Goal: Information Seeking & Learning: Learn about a topic

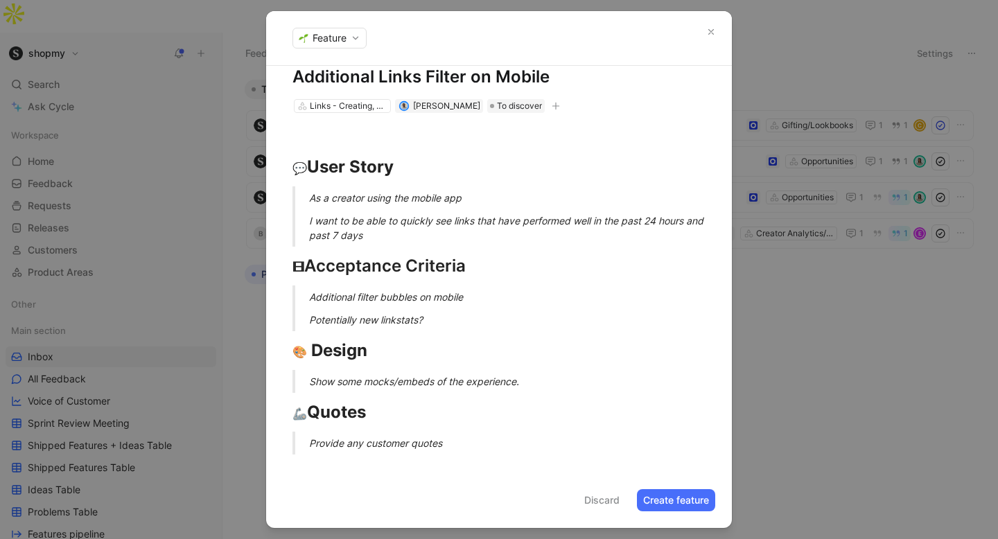
scroll to position [10, 0]
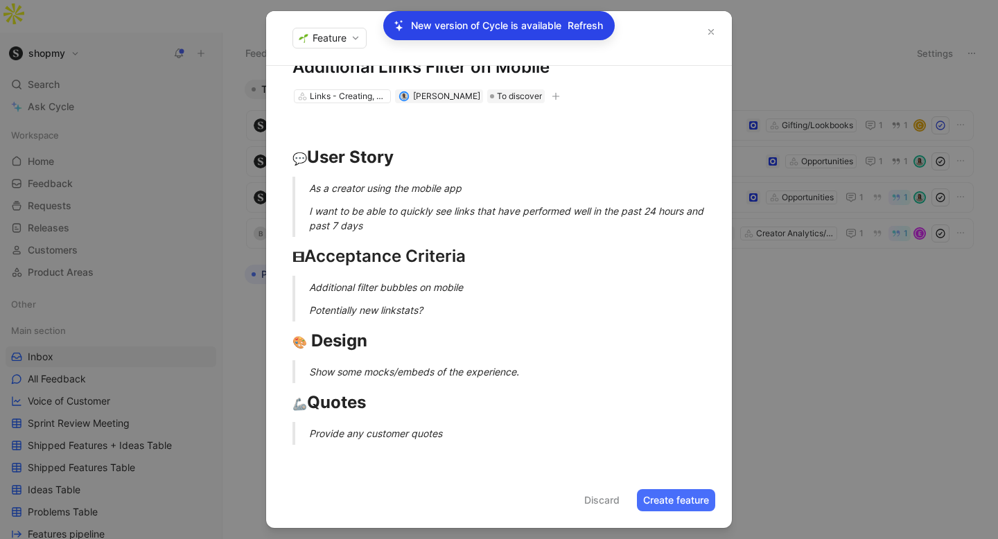
click at [711, 29] on icon "button" at bounding box center [711, 32] width 10 height 10
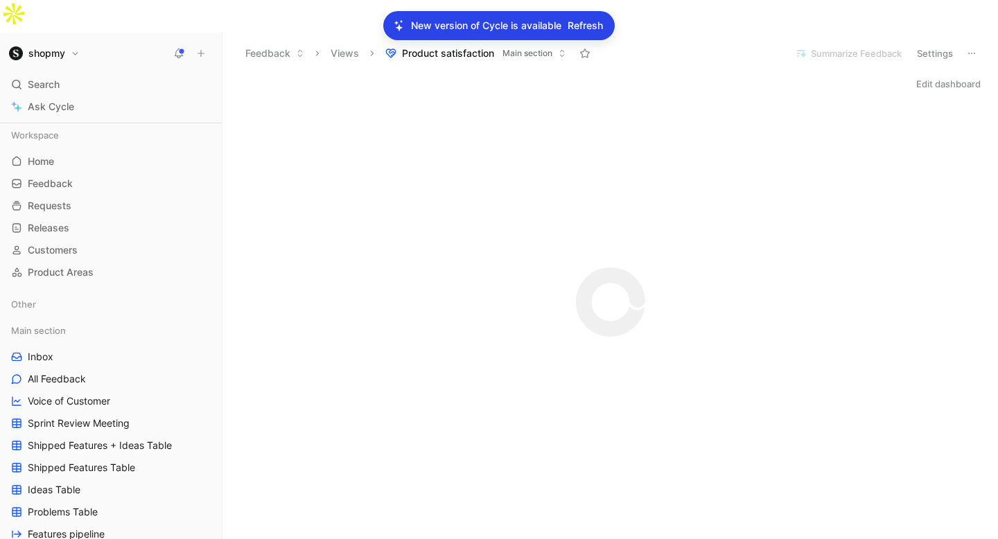
scroll to position [85, 0]
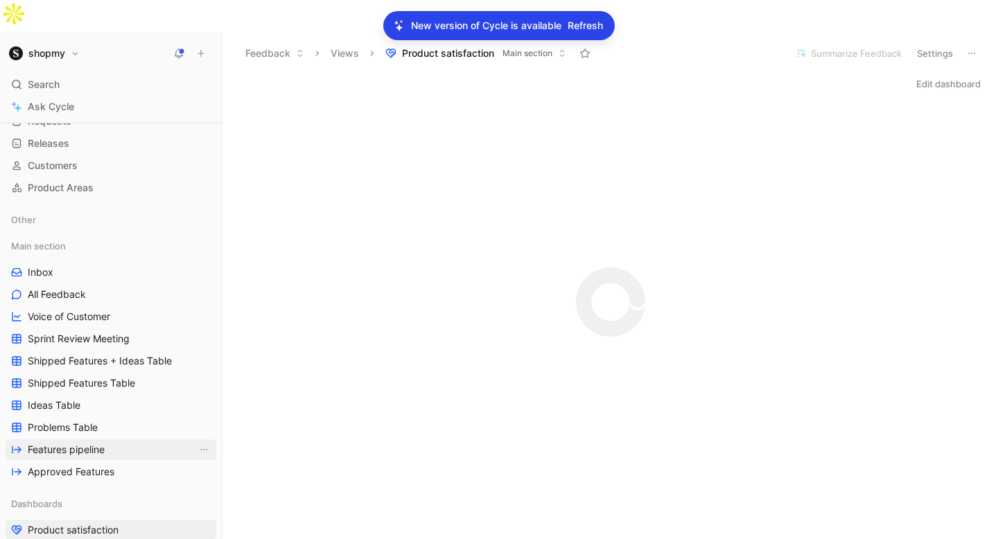
click at [92, 443] on span "Features pipeline" at bounding box center [66, 450] width 77 height 14
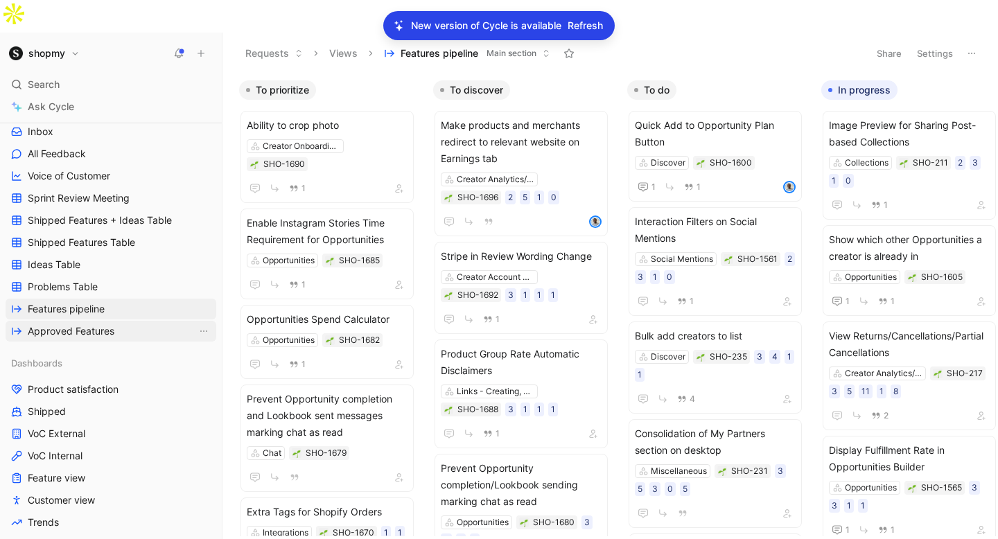
scroll to position [223, 0]
click at [82, 238] on span "Shipped Features Table" at bounding box center [81, 245] width 107 height 14
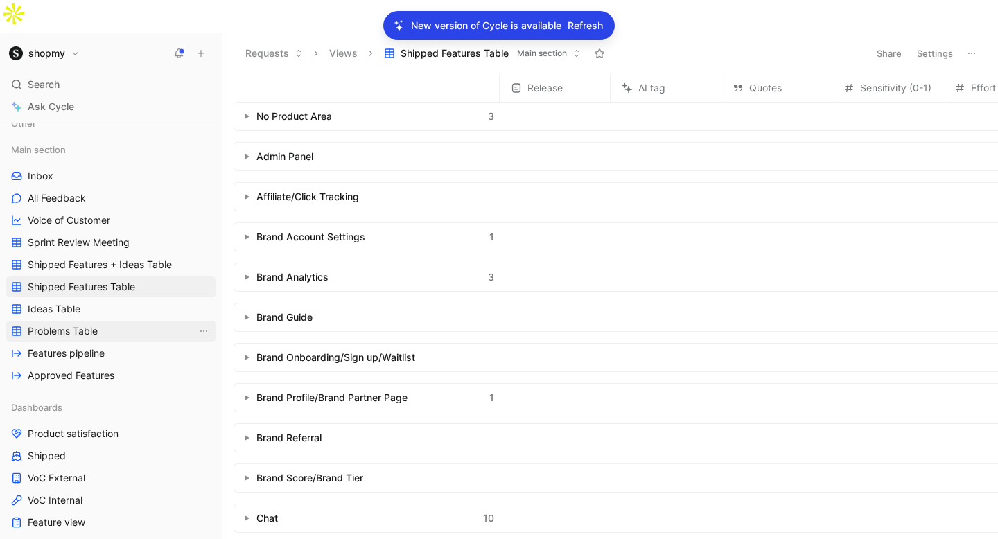
scroll to position [154, 0]
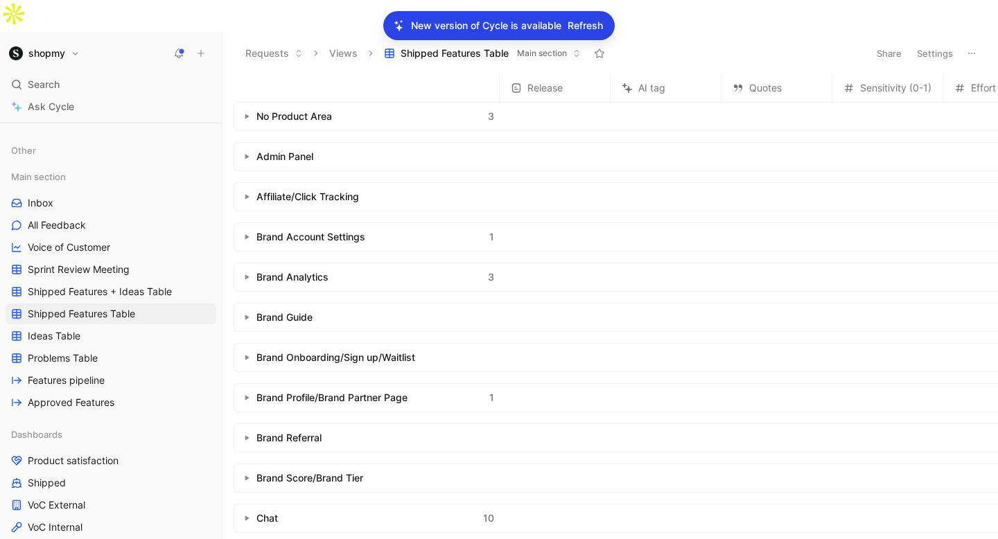
click at [83, 225] on div "Main section Inbox All Feedback Voice of Customer Sprint Review Meeting Shipped…" at bounding box center [111, 289] width 211 height 247
click at [80, 263] on span "Sprint Review Meeting" at bounding box center [79, 270] width 102 height 14
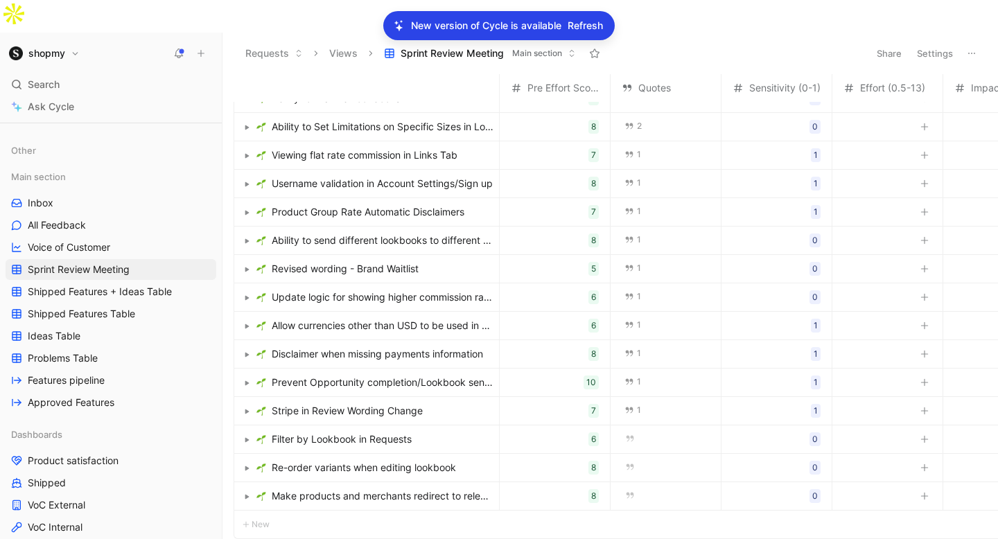
scroll to position [53, 0]
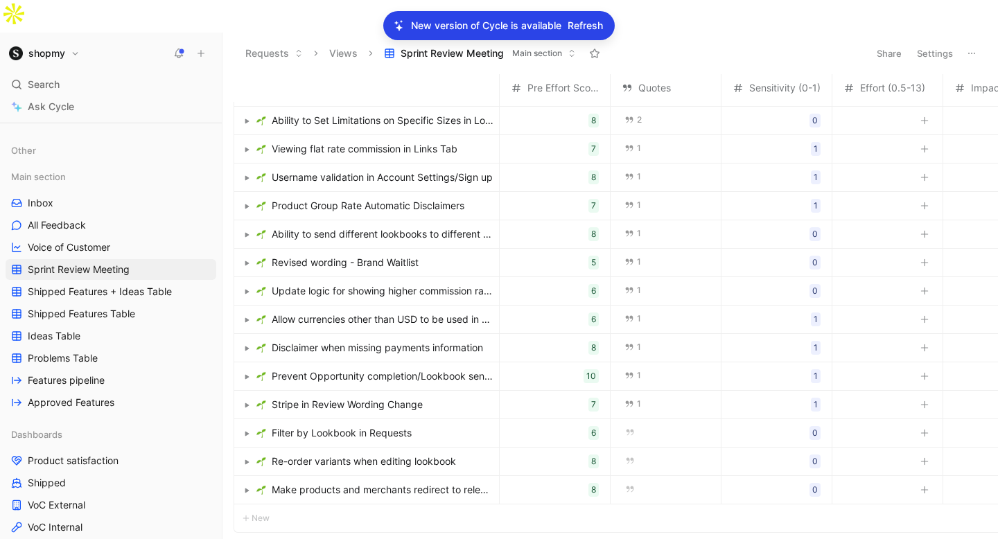
click at [279, 539] on button "Load 15 more" at bounding box center [270, 547] width 73 height 17
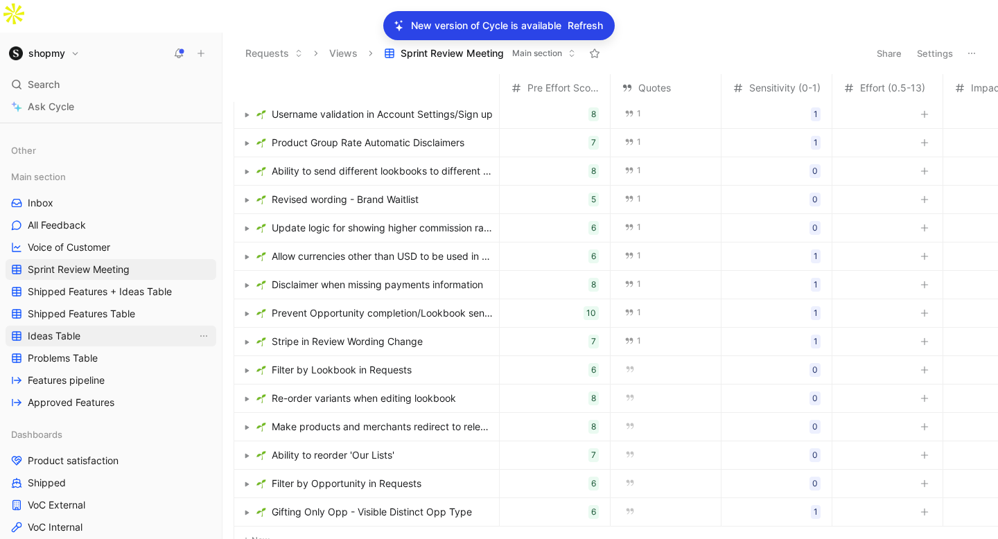
click at [96, 326] on link "Ideas Table" at bounding box center [111, 336] width 211 height 21
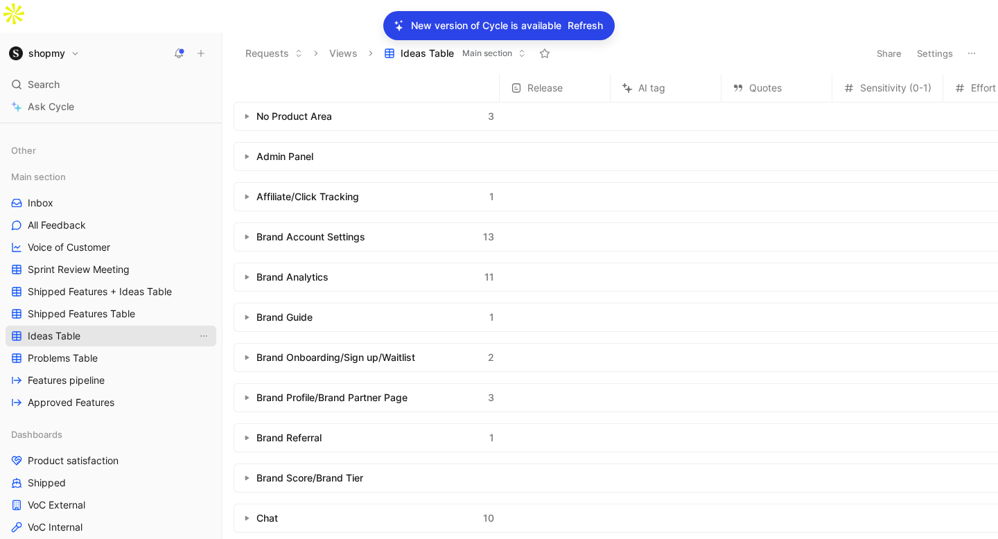
click at [96, 326] on link "Ideas Table" at bounding box center [111, 336] width 211 height 21
click at [92, 374] on span "Features pipeline" at bounding box center [66, 381] width 77 height 14
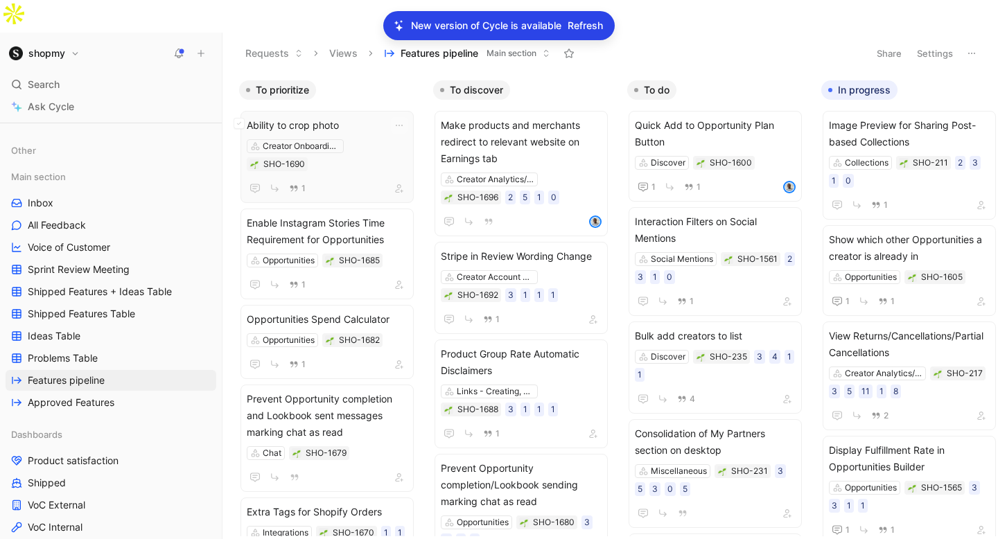
click at [326, 117] on span "Ability to crop photo" at bounding box center [327, 125] width 161 height 17
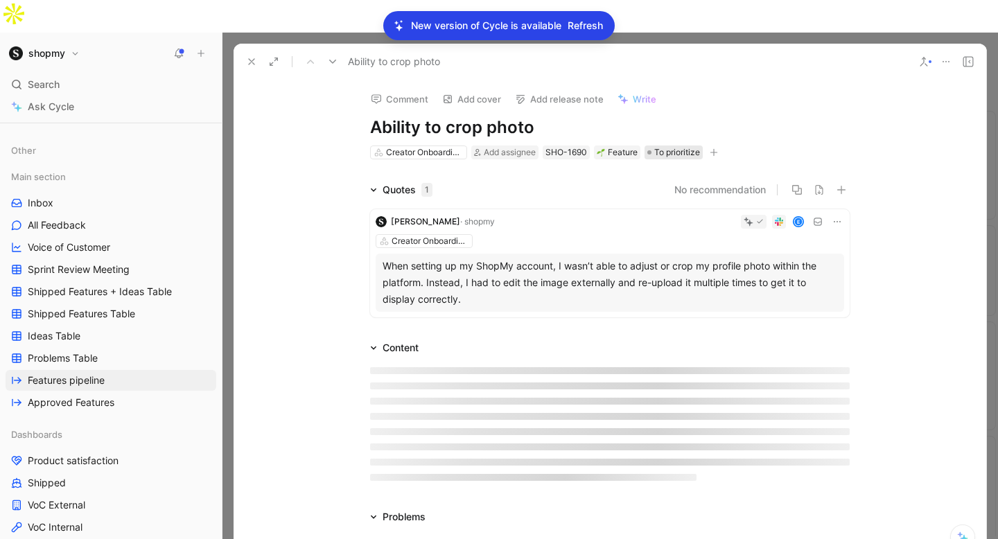
click at [660, 146] on span "To prioritize" at bounding box center [677, 153] width 46 height 14
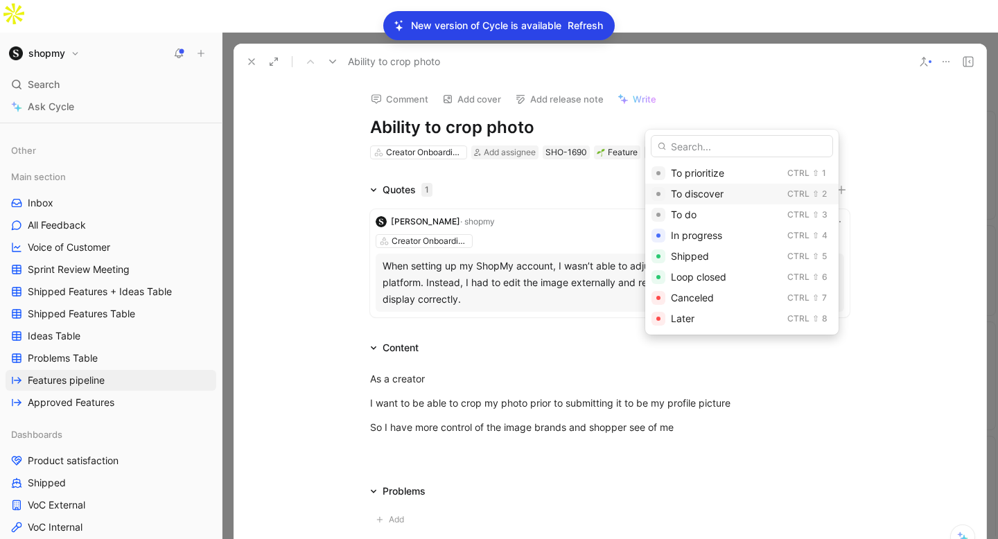
click at [687, 189] on span "To discover" at bounding box center [697, 194] width 53 height 12
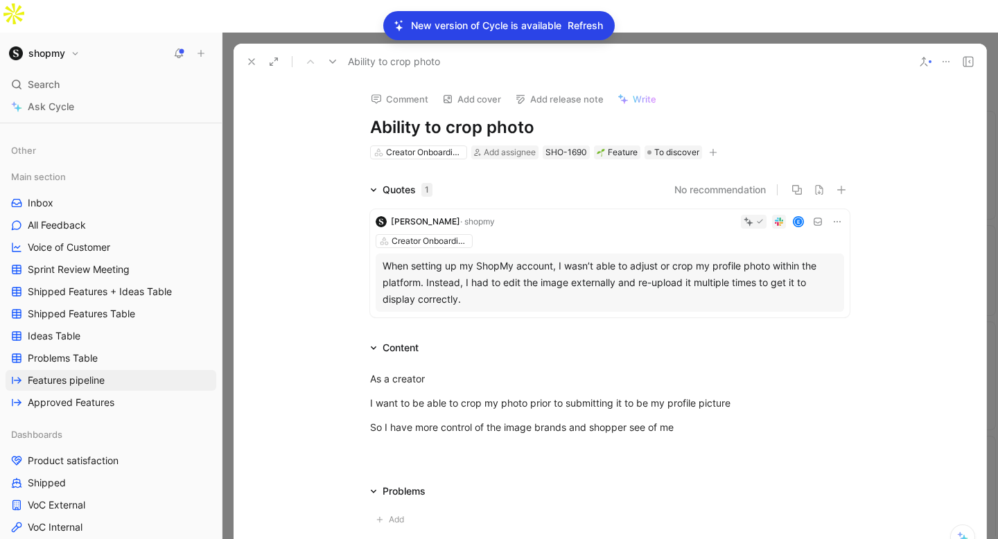
click at [249, 56] on icon at bounding box center [251, 61] width 11 height 11
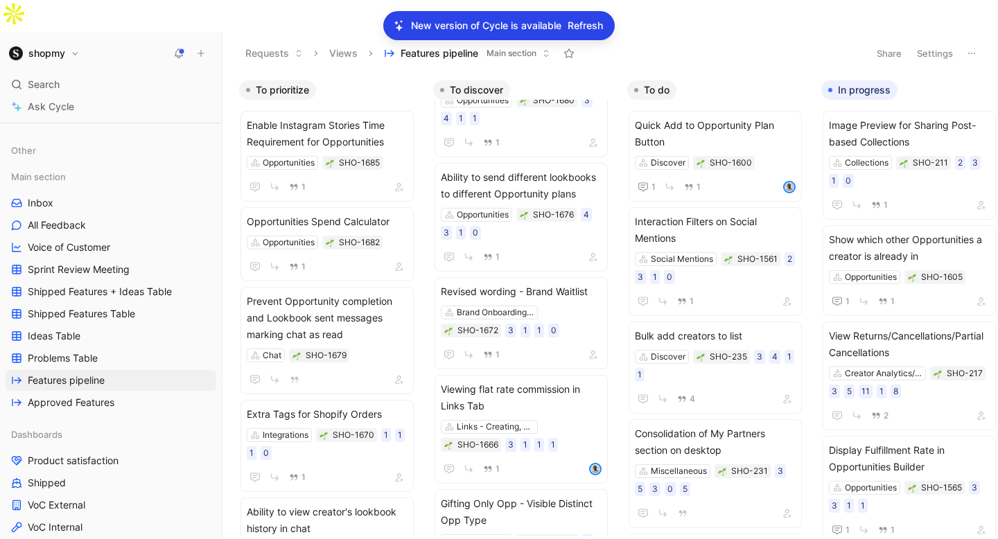
click at [587, 18] on span "Refresh" at bounding box center [585, 25] width 35 height 17
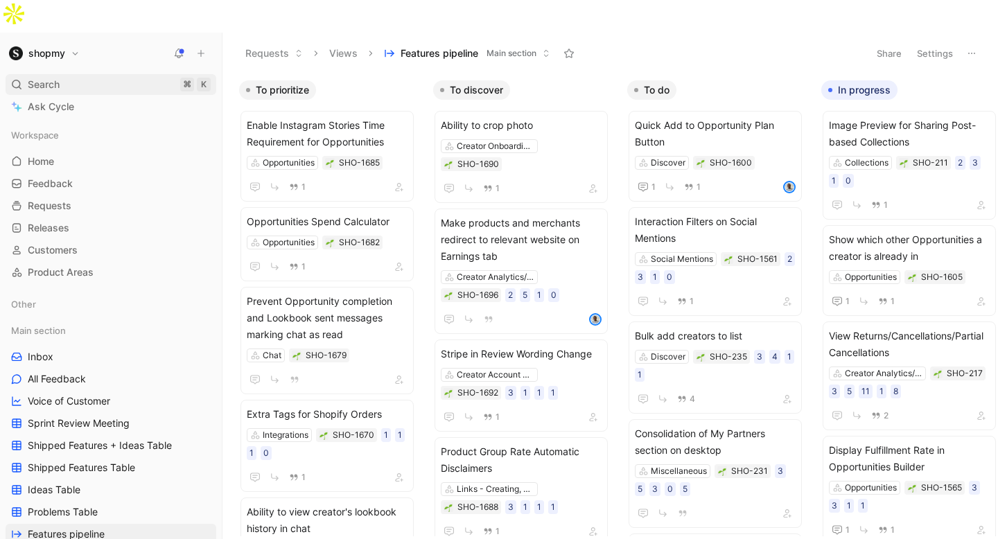
click at [47, 76] on span "Search" at bounding box center [44, 84] width 32 height 17
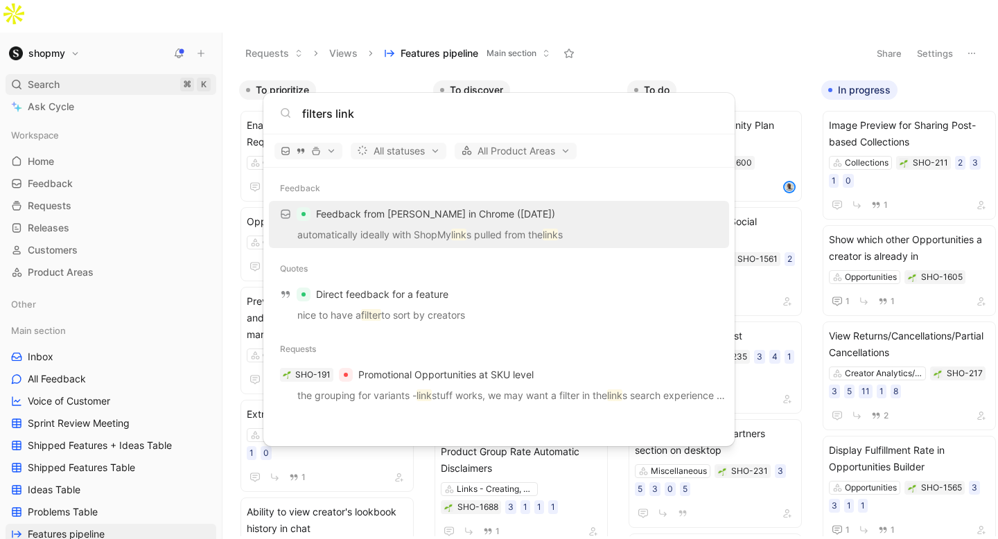
type input "filters links"
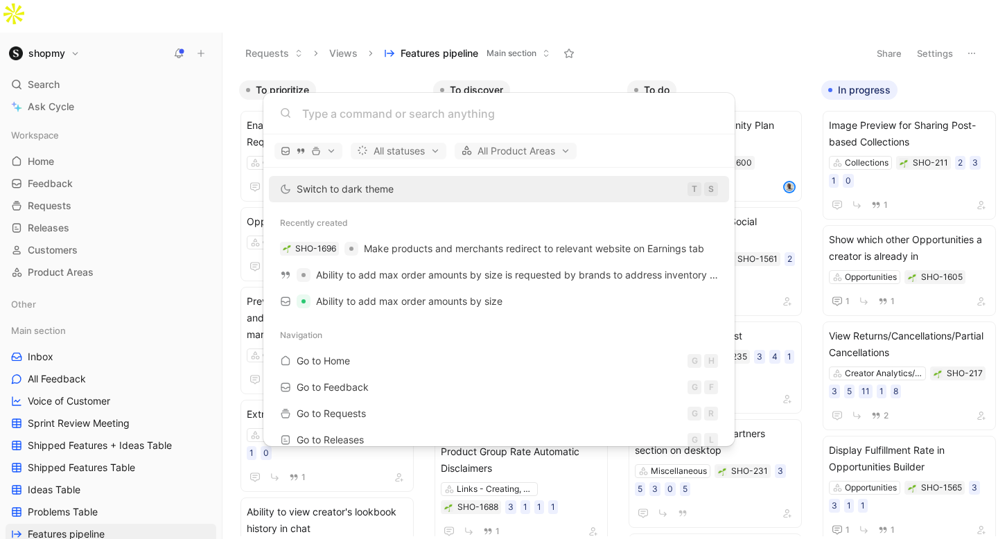
click at [205, 14] on body "shopmy Search ⌘ K Ask Cycle Workspace Home G then H Feedback G then F Requests …" at bounding box center [499, 269] width 998 height 539
click at [205, 49] on icon at bounding box center [201, 54] width 10 height 10
click at [202, 49] on icon at bounding box center [201, 54] width 10 height 10
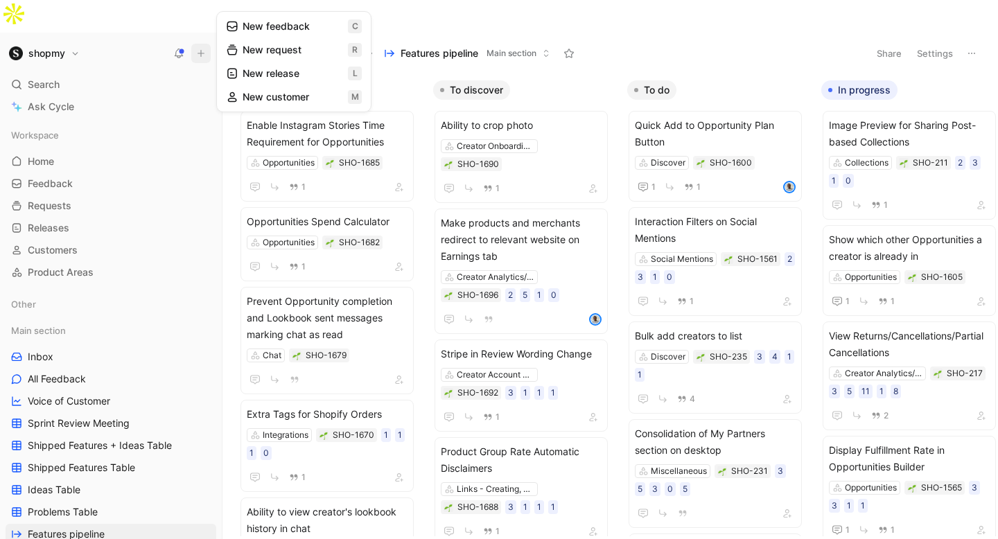
click at [277, 49] on button "New request r" at bounding box center [294, 50] width 148 height 24
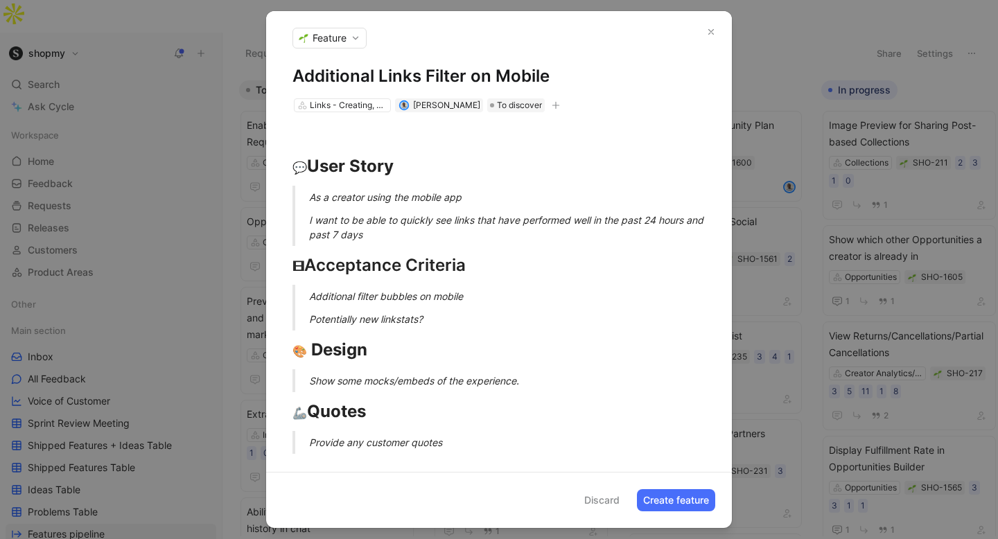
click at [662, 490] on button "Create feature" at bounding box center [676, 500] width 78 height 22
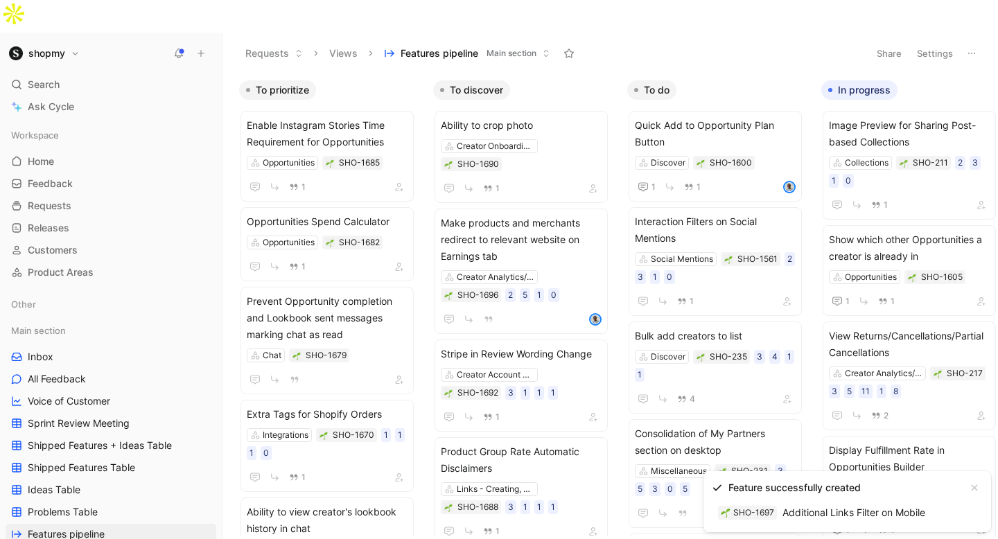
click at [836, 515] on link "SHO-1697 Additional Links Filter on Mobile" at bounding box center [822, 513] width 220 height 22
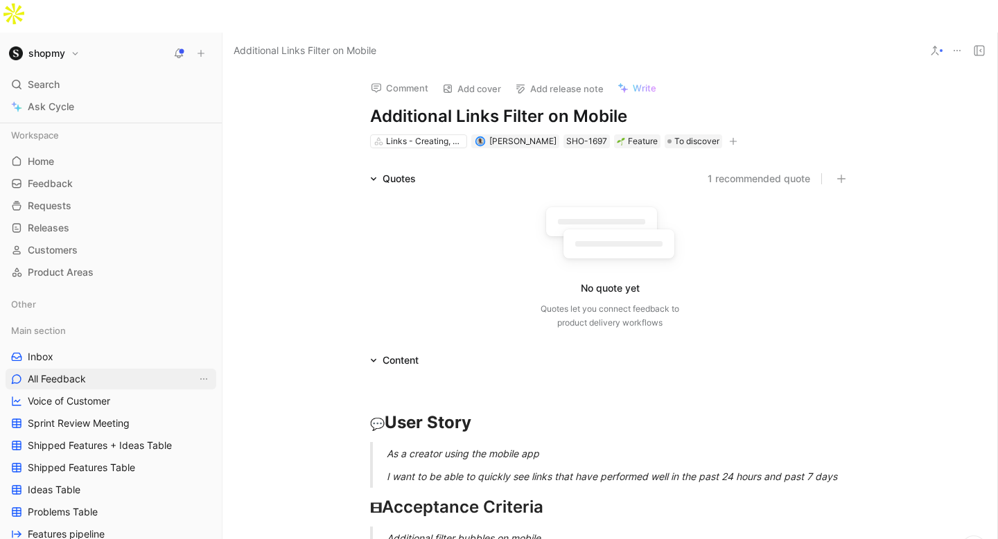
scroll to position [20, 0]
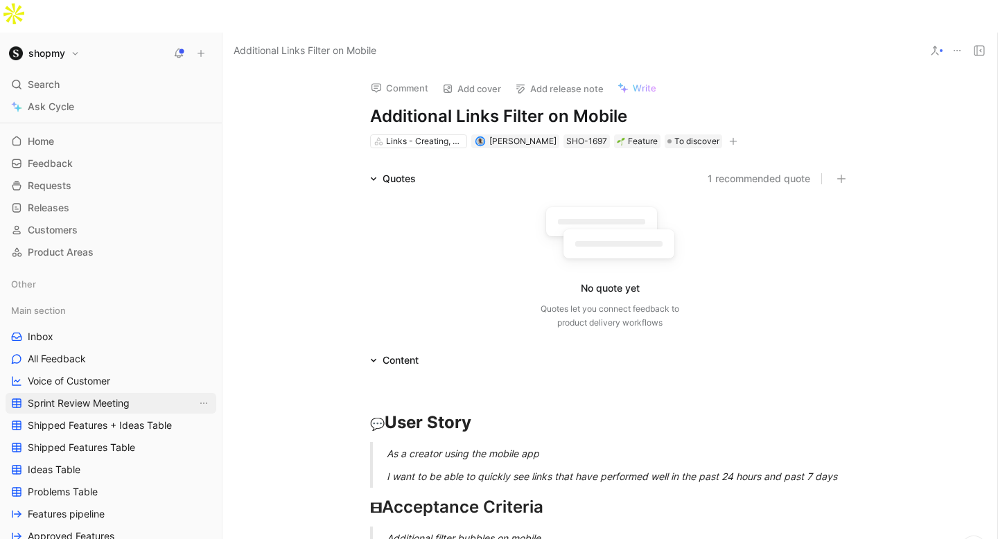
click at [106, 397] on span "Sprint Review Meeting" at bounding box center [79, 404] width 102 height 14
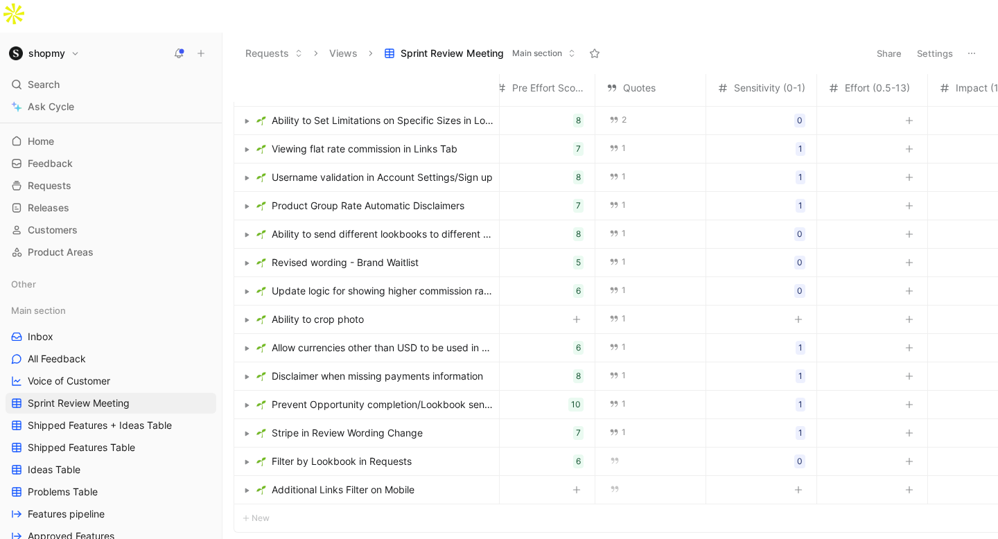
scroll to position [53, 0]
click at [796, 489] on icon "button" at bounding box center [795, 489] width 8 height 1
type input "0"
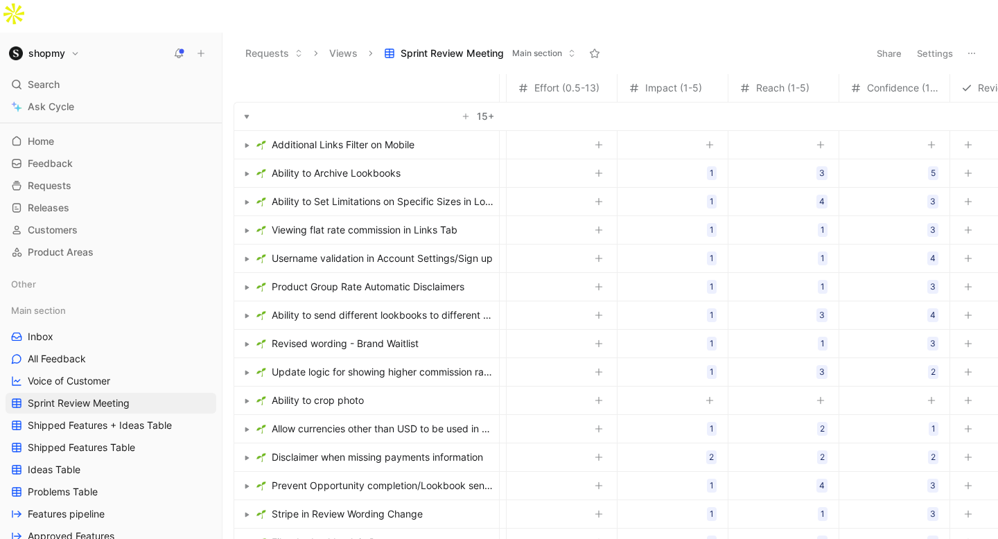
scroll to position [0, 331]
click at [817, 138] on button "button" at bounding box center [816, 145] width 14 height 14
type input "5"
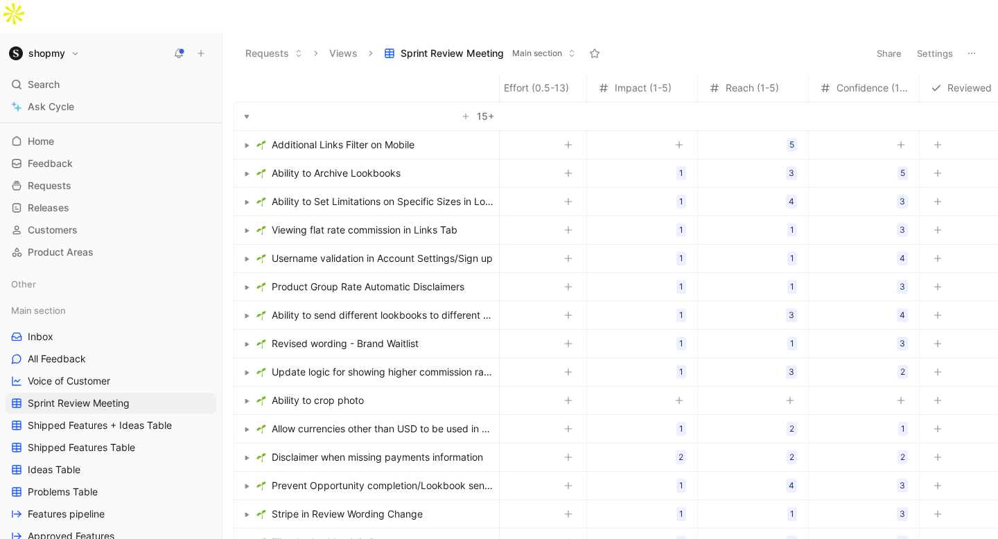
click at [900, 141] on icon "button" at bounding box center [900, 145] width 1 height 8
type input "5"
click at [677, 141] on icon "button" at bounding box center [679, 145] width 8 height 8
type input "3"
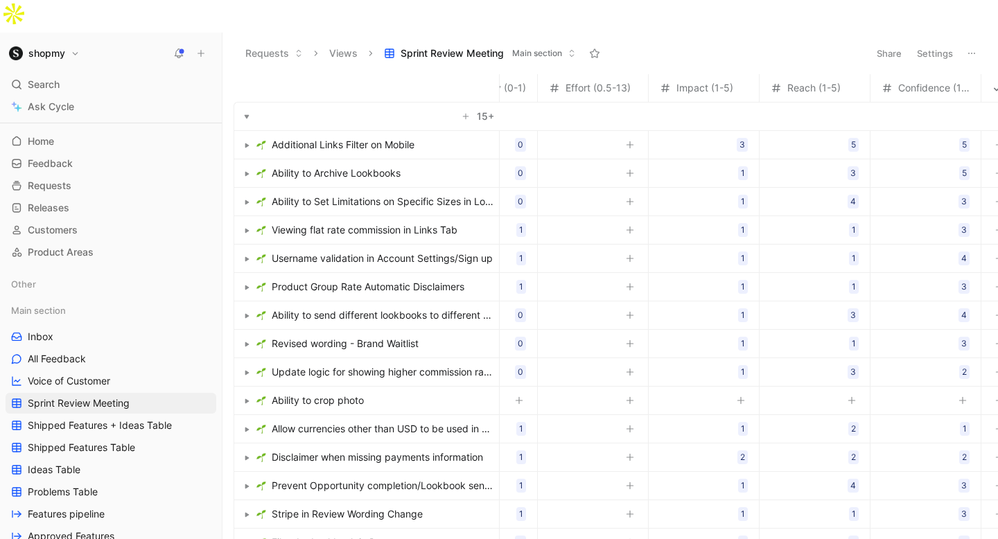
scroll to position [0, 0]
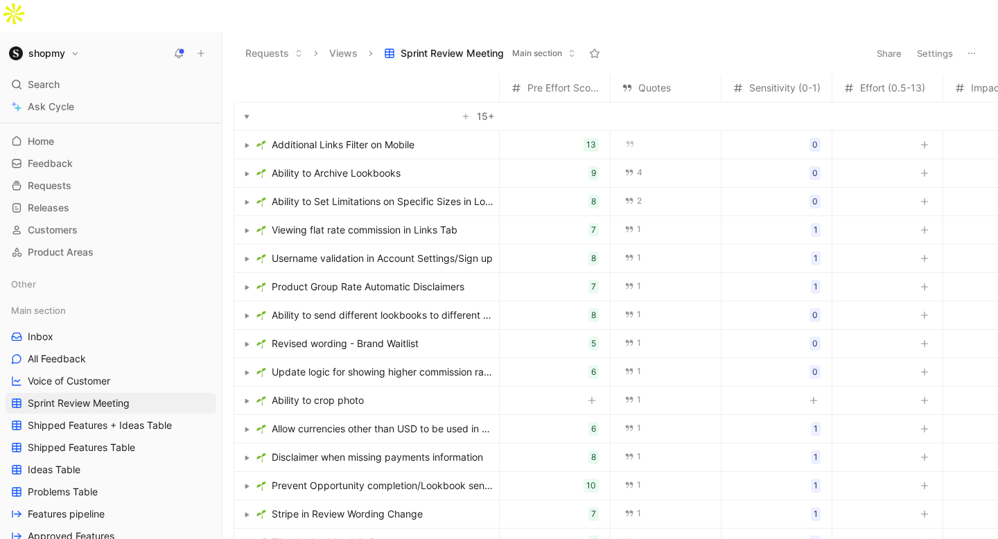
click at [331, 137] on span "Additional Links Filter on Mobile" at bounding box center [343, 145] width 143 height 17
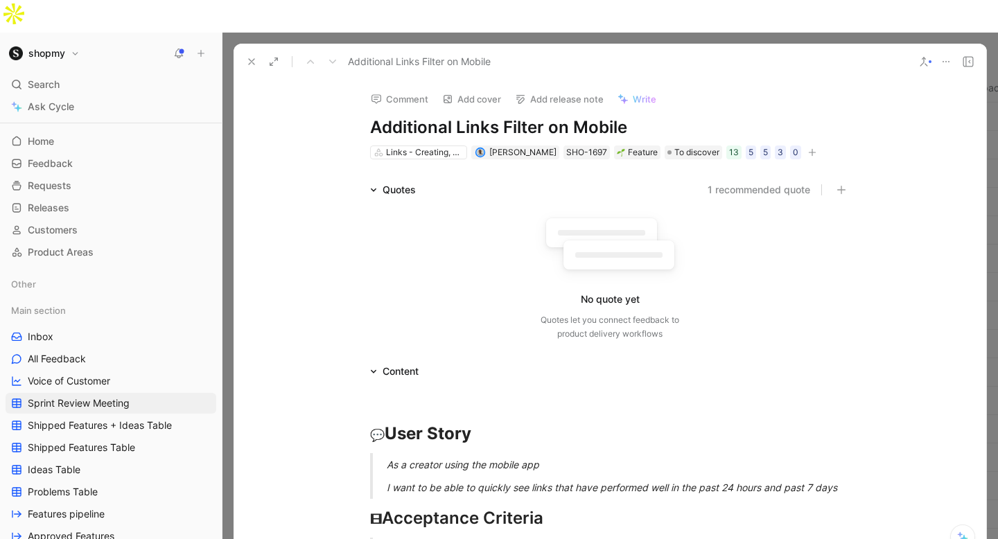
click at [539, 116] on h1 "Additional Links Filter on Mobile" at bounding box center [610, 127] width 480 height 22
click at [543, 116] on h1 "Additional Links Filter on Mobile" at bounding box center [610, 127] width 480 height 22
click at [248, 56] on icon at bounding box center [251, 61] width 11 height 11
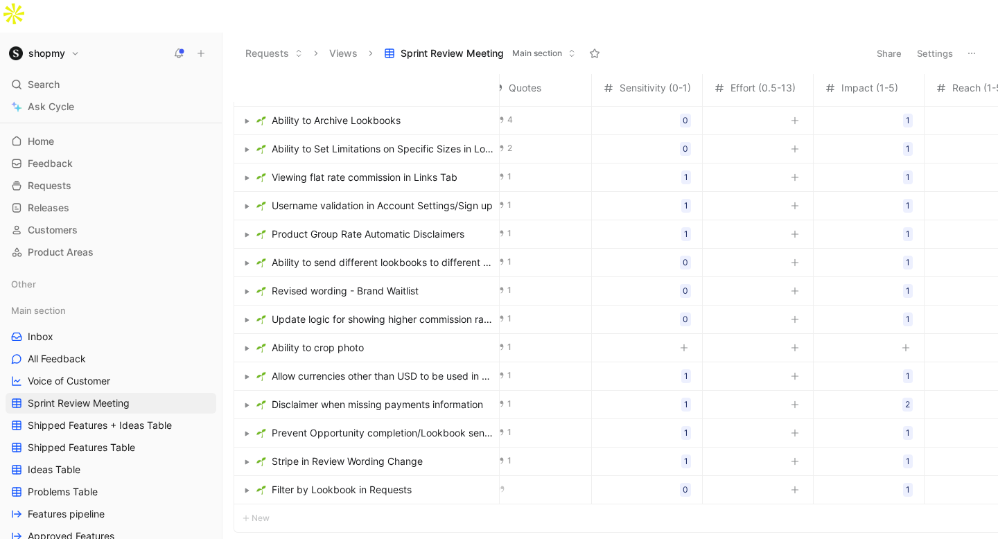
scroll to position [53, 0]
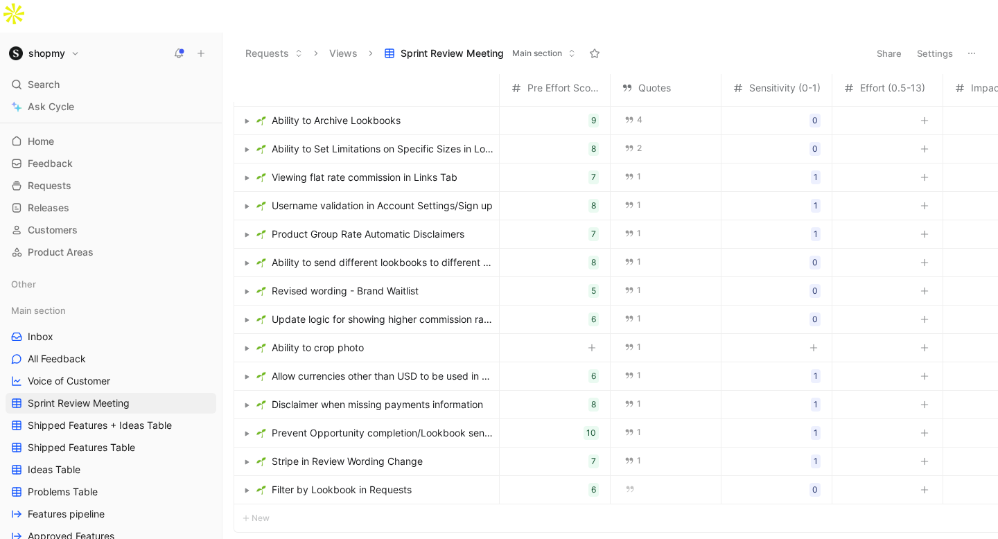
click at [818, 341] on button "button" at bounding box center [814, 348] width 14 height 14
click at [356, 340] on span "Ability to crop photo" at bounding box center [318, 348] width 92 height 17
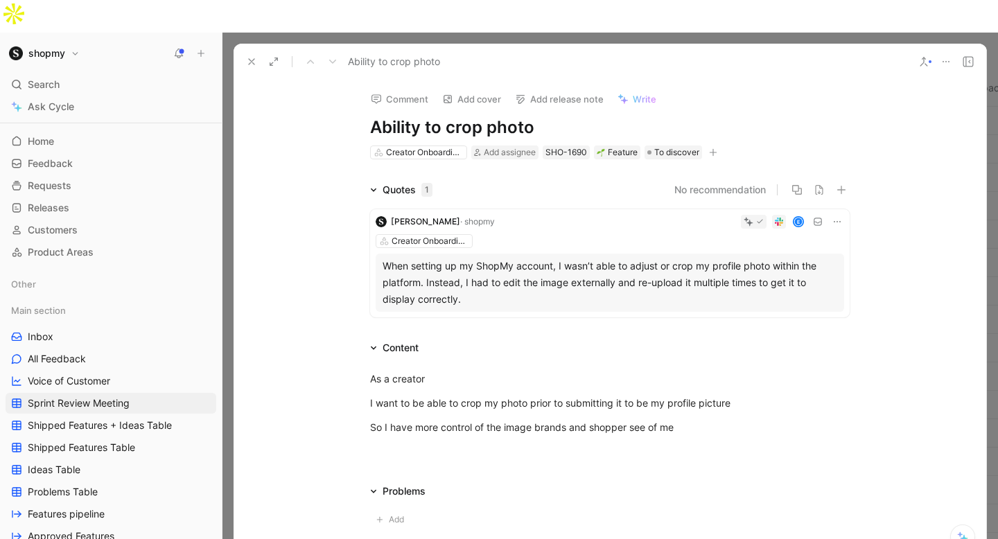
click at [539, 116] on h1 "Ability to crop photo" at bounding box center [610, 127] width 480 height 22
click at [481, 116] on h1 "Ability to crop photo prior to selection" at bounding box center [610, 127] width 480 height 22
click at [480, 396] on div "I want to be able to crop my photo prior to submitting it to be my profile pict…" at bounding box center [610, 403] width 480 height 15
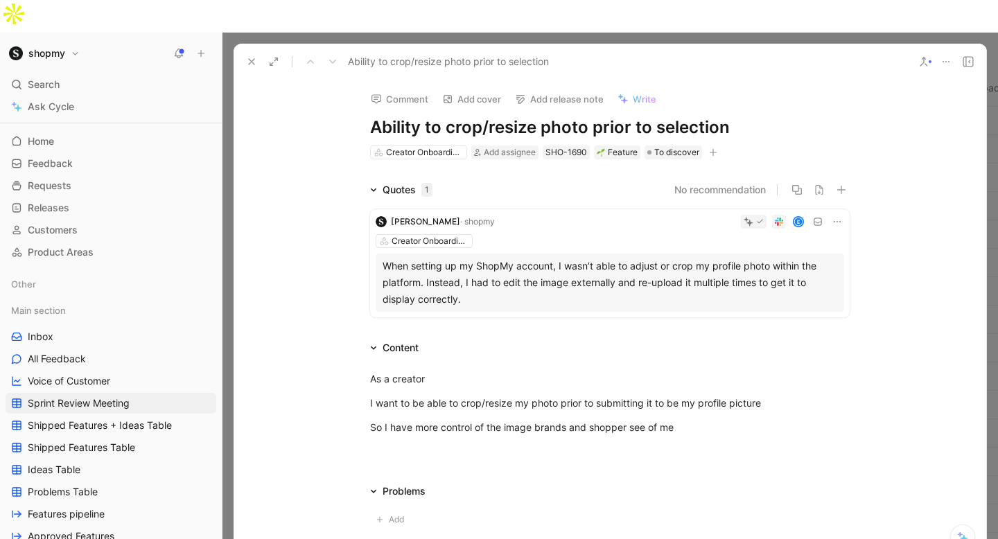
click at [245, 52] on button at bounding box center [251, 61] width 19 height 19
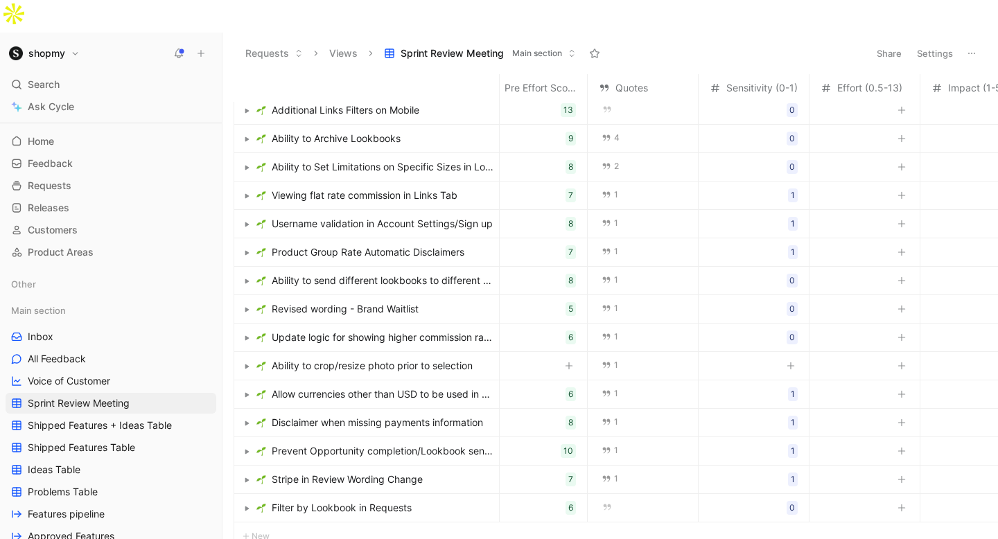
scroll to position [35, 26]
click at [794, 356] on div at bounding box center [787, 365] width 17 height 18
click at [787, 362] on icon "button" at bounding box center [787, 366] width 8 height 8
type input "0"
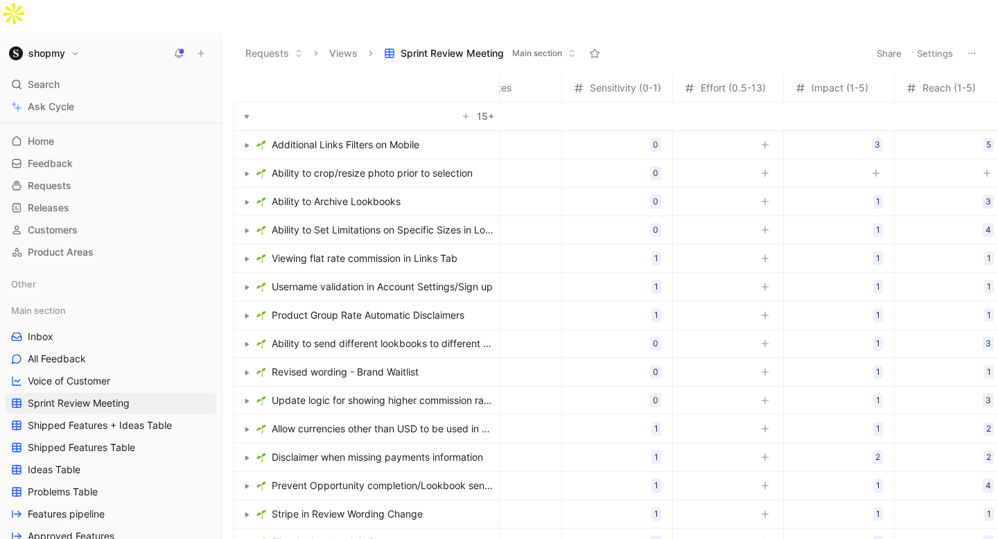
scroll to position [0, 179]
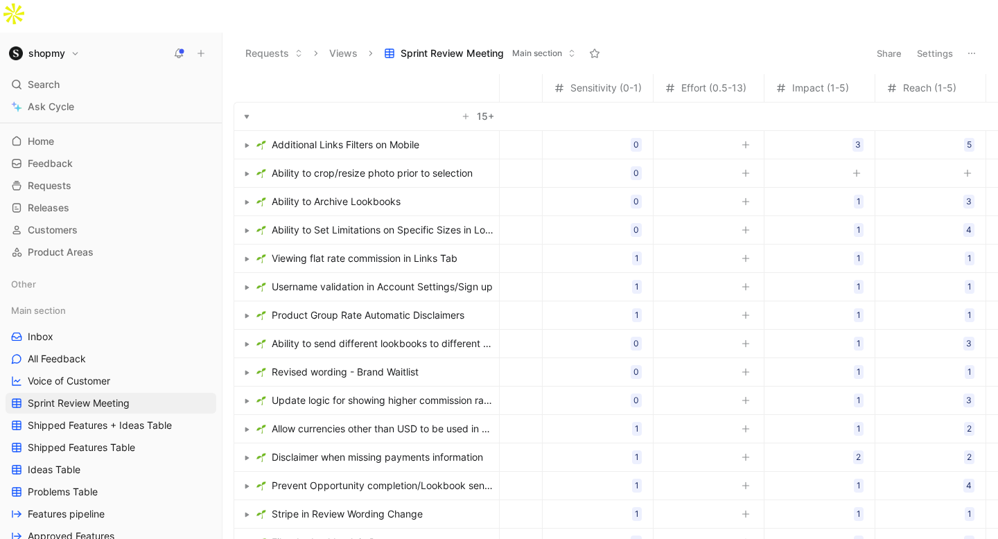
click at [854, 166] on button "button" at bounding box center [857, 173] width 14 height 14
type input "2"
click at [860, 166] on div "2" at bounding box center [858, 173] width 5 height 14
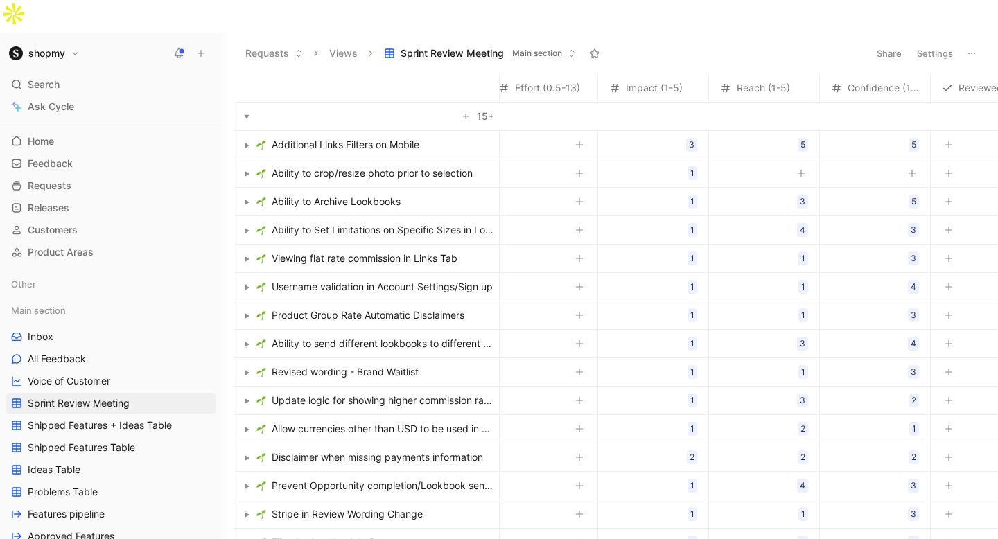
scroll to position [0, 360]
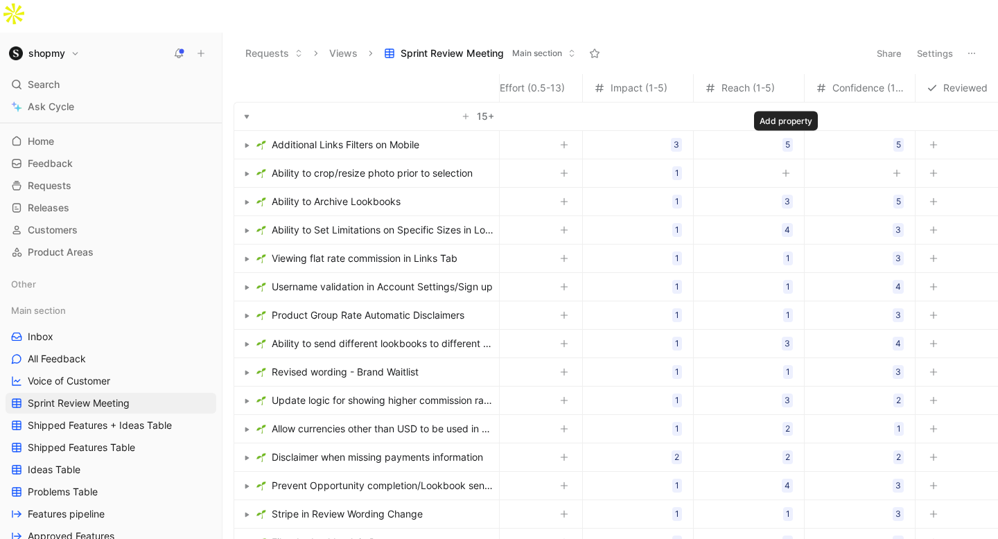
click at [783, 169] on icon "button" at bounding box center [786, 173] width 8 height 8
type input "2"
click at [896, 169] on icon "button" at bounding box center [897, 173] width 8 height 8
type input "2"
